Goal: Information Seeking & Learning: Learn about a topic

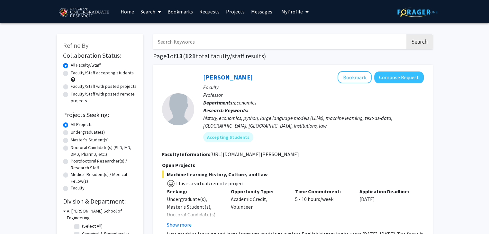
click at [88, 132] on label "Undergraduate(s)" at bounding box center [88, 132] width 34 height 7
click at [75, 132] on input "Undergraduate(s)" at bounding box center [73, 131] width 4 height 4
radio input "true"
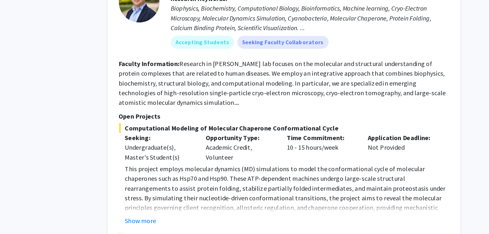
scroll to position [924, 0]
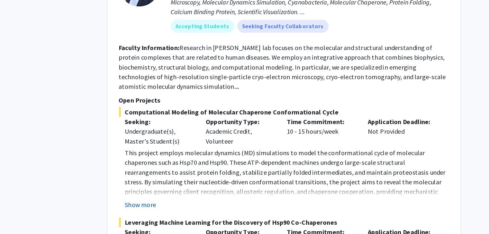
click at [181, 207] on button "Show more" at bounding box center [179, 211] width 25 height 8
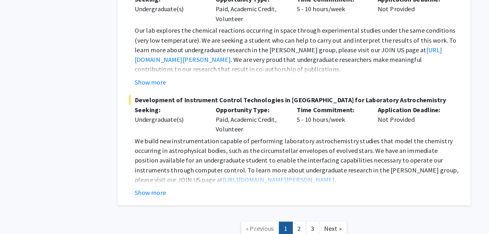
scroll to position [3178, 0]
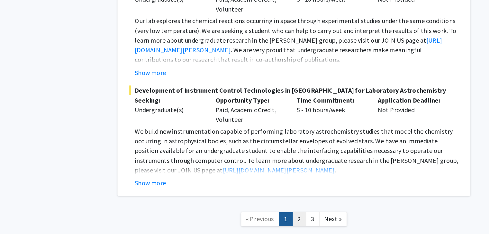
click at [293, 217] on link "2" at bounding box center [296, 222] width 11 height 11
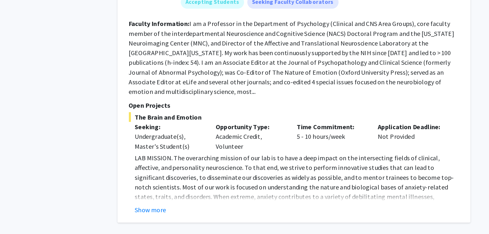
scroll to position [2224, 0]
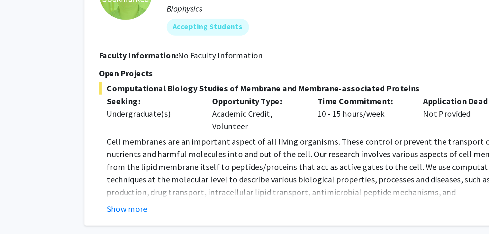
scroll to position [954, 0]
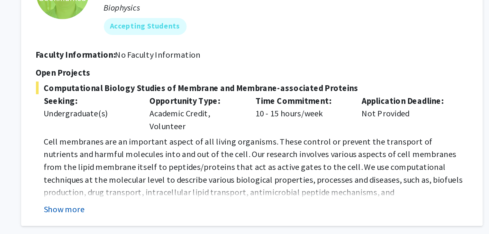
click at [185, 208] on button "Show more" at bounding box center [179, 212] width 25 height 8
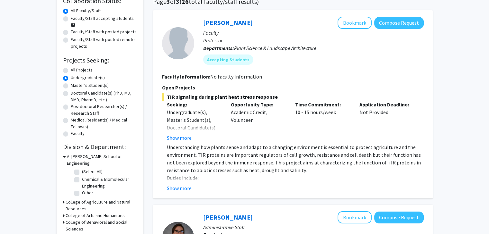
scroll to position [0, 0]
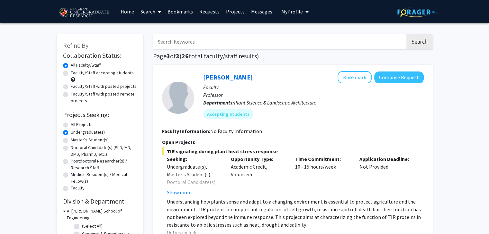
click at [305, 12] on icon "My profile dropdown to access profile and logout" at bounding box center [306, 11] width 3 height 5
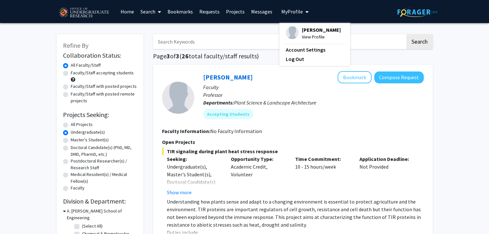
click at [183, 14] on link "Bookmarks" at bounding box center [180, 11] width 32 height 22
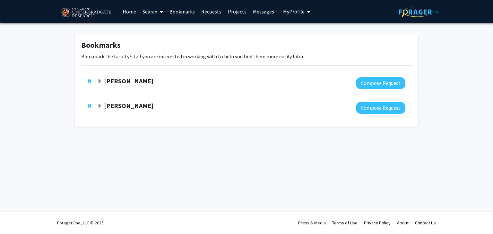
click at [128, 83] on strong "[PERSON_NAME]" at bounding box center [128, 81] width 49 height 8
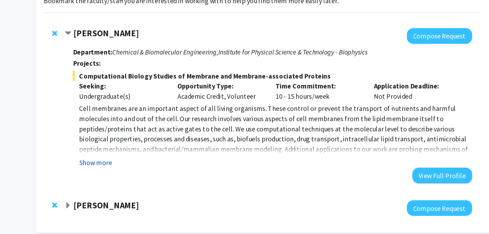
click at [129, 183] on button "Show more" at bounding box center [118, 180] width 25 height 8
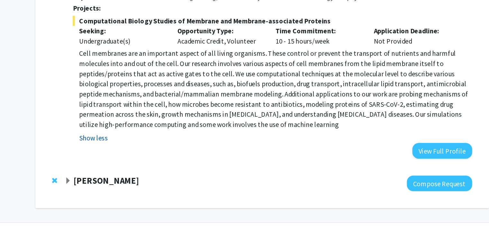
scroll to position [48, 0]
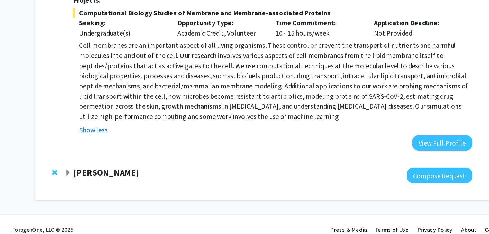
click at [102, 188] on strong "[PERSON_NAME]" at bounding box center [126, 187] width 49 height 8
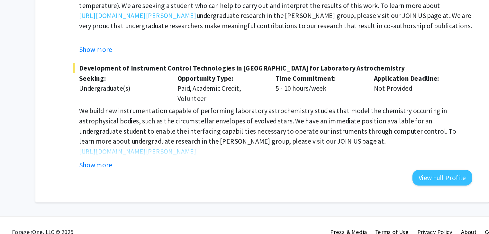
scroll to position [257, 0]
